Goal: Find specific page/section: Find specific page/section

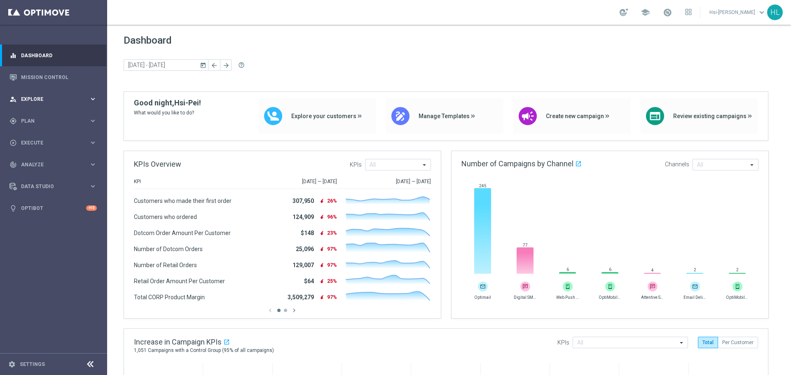
click at [51, 99] on span "Explore" at bounding box center [55, 99] width 68 height 5
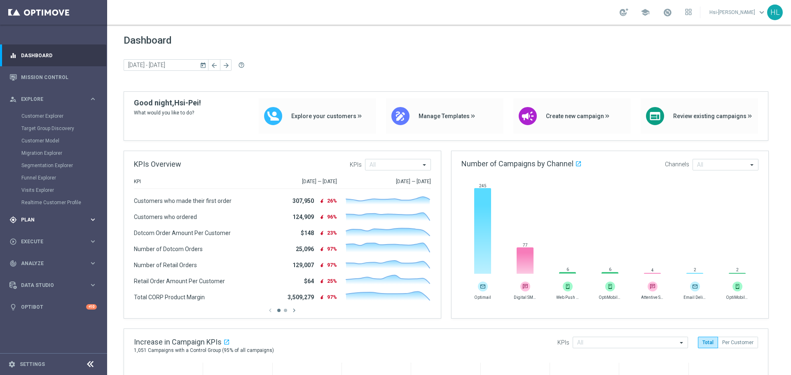
click at [35, 226] on div "gps_fixed Plan keyboard_arrow_right" at bounding box center [53, 220] width 106 height 22
click at [42, 140] on link "Target Groups" at bounding box center [53, 138] width 64 height 7
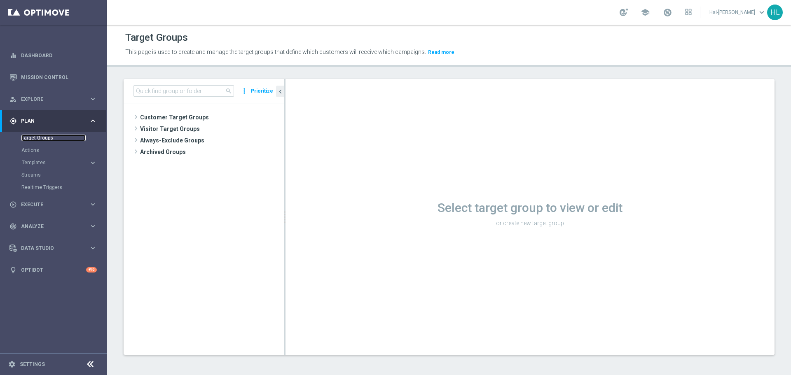
scroll to position [1, 0]
